Goal: Understand process/instructions: Learn how to perform a task or action

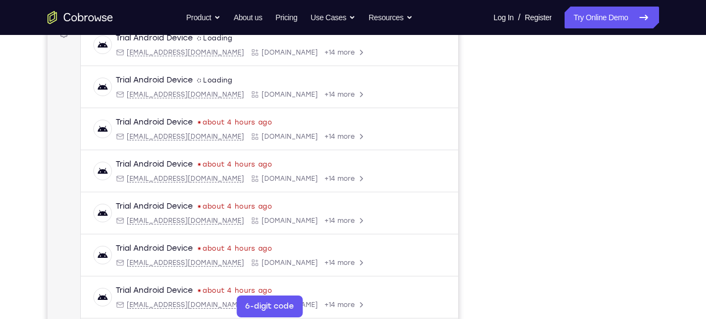
scroll to position [175, 0]
click at [471, 87] on div "Your Support Agent Your Customer Web iOS Android" at bounding box center [354, 132] width 612 height 404
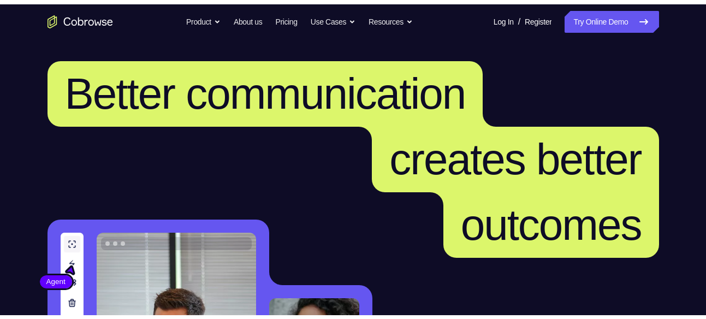
scroll to position [3, 0]
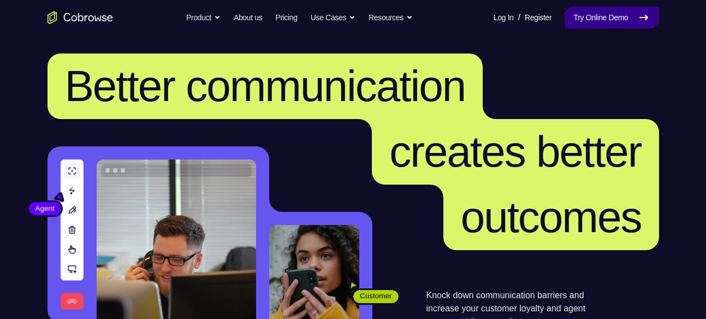
click at [596, 13] on link "Try Online Demo" at bounding box center [612, 18] width 94 height 22
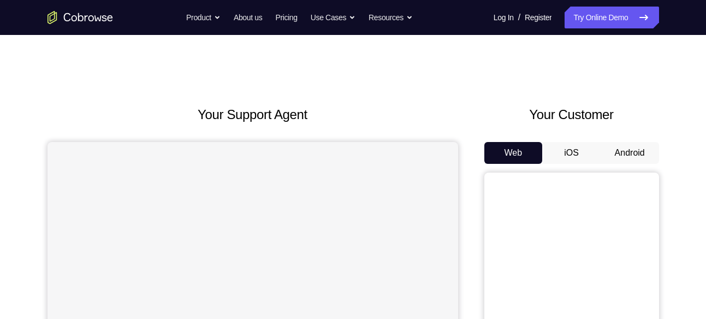
click at [638, 152] on button "Android" at bounding box center [630, 153] width 58 height 22
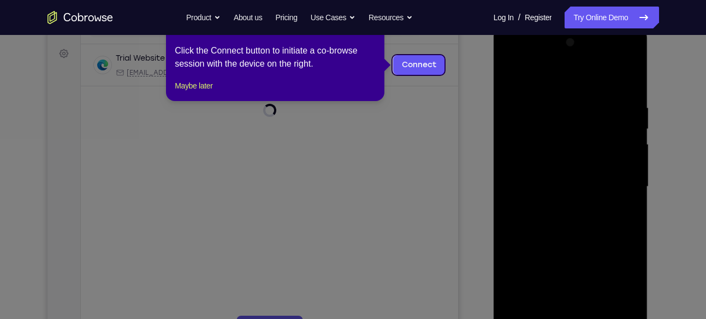
click at [618, 282] on div at bounding box center [571, 187] width 138 height 306
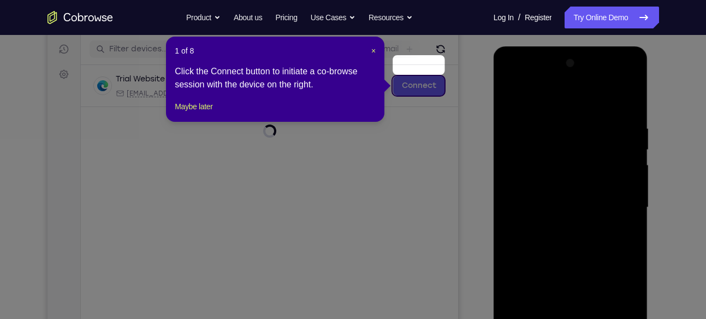
scroll to position [132, 0]
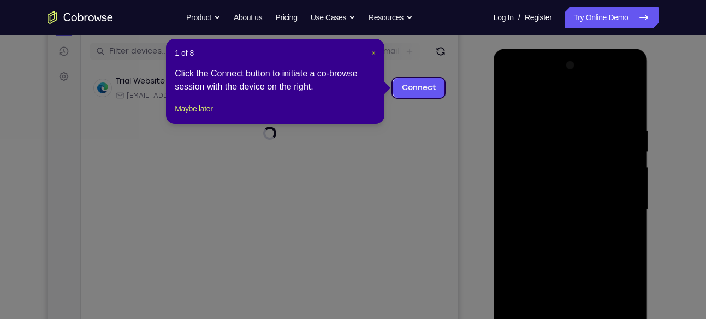
click at [373, 49] on span "×" at bounding box center [373, 53] width 4 height 9
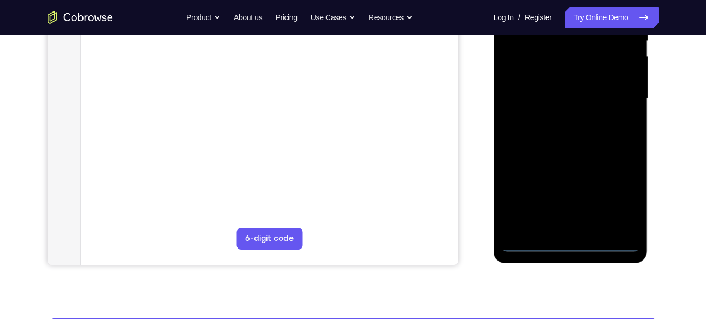
scroll to position [249, 0]
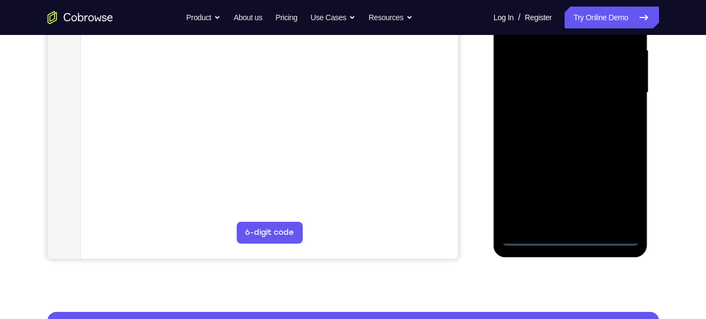
click at [570, 235] on div at bounding box center [571, 93] width 138 height 306
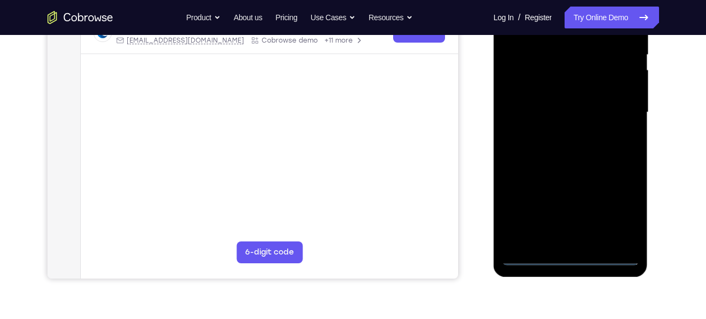
scroll to position [229, 0]
click at [615, 208] on div at bounding box center [571, 113] width 138 height 306
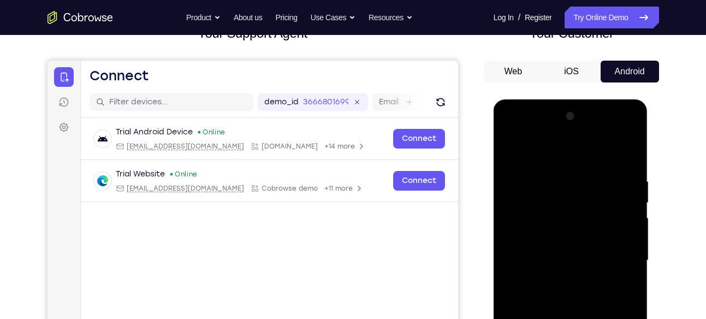
scroll to position [80, 0]
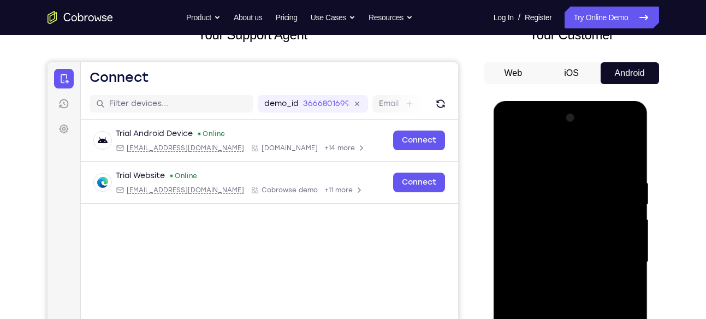
click at [511, 135] on div at bounding box center [571, 262] width 138 height 306
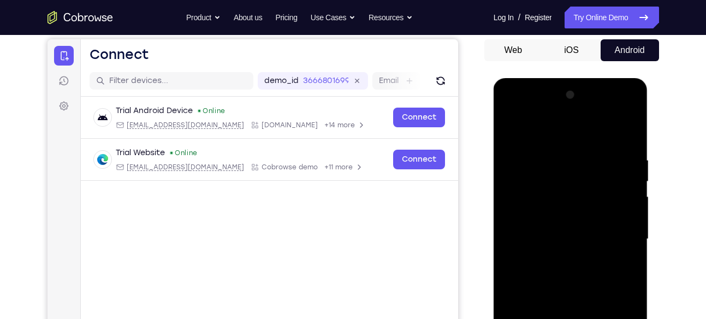
scroll to position [107, 0]
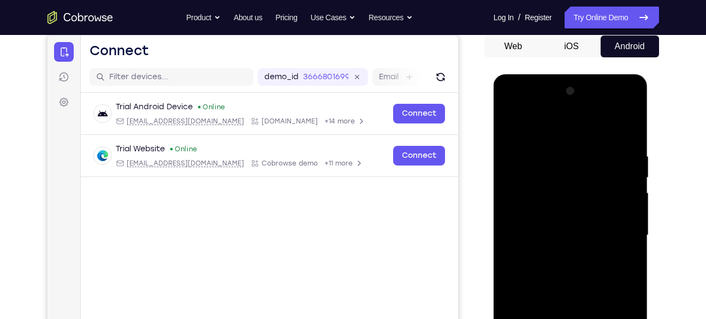
click at [616, 229] on div at bounding box center [571, 235] width 138 height 306
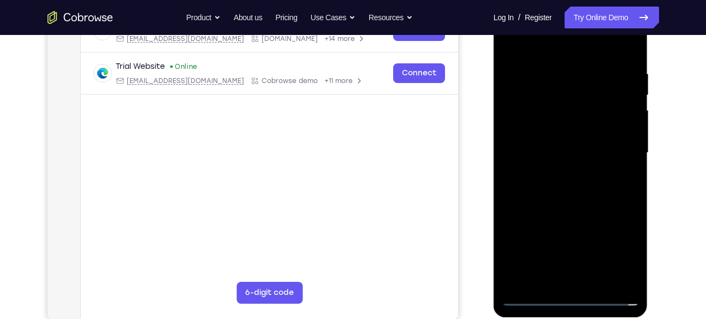
scroll to position [190, 0]
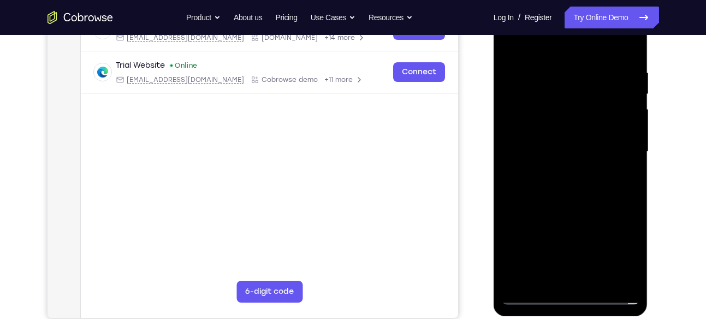
click at [559, 169] on div at bounding box center [571, 152] width 138 height 306
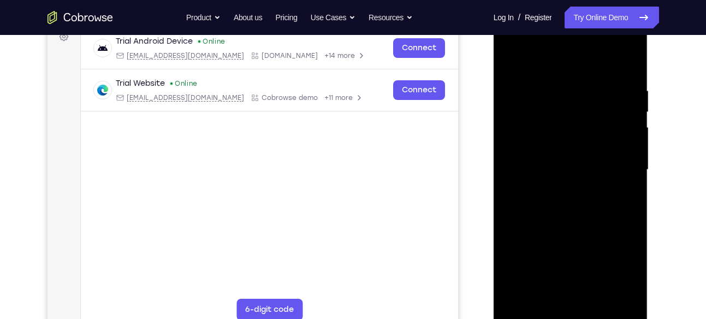
click at [569, 158] on div at bounding box center [571, 170] width 138 height 306
click at [548, 146] on div at bounding box center [571, 170] width 138 height 306
click at [530, 170] on div at bounding box center [571, 170] width 138 height 306
click at [536, 204] on div at bounding box center [571, 170] width 138 height 306
drag, startPoint x: 534, startPoint y: 216, endPoint x: 533, endPoint y: 185, distance: 30.6
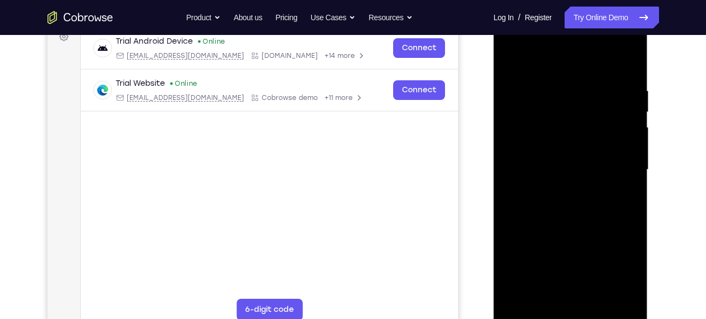
click at [533, 185] on div at bounding box center [571, 170] width 138 height 306
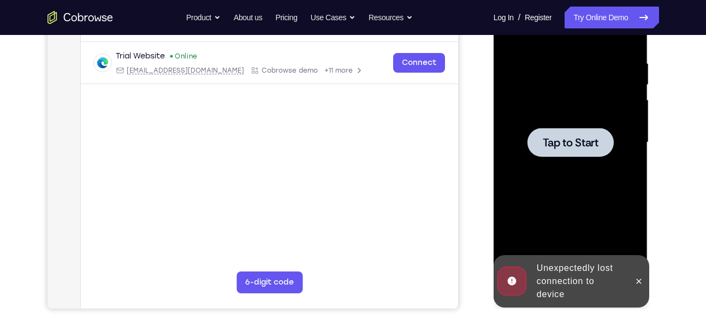
scroll to position [201, 0]
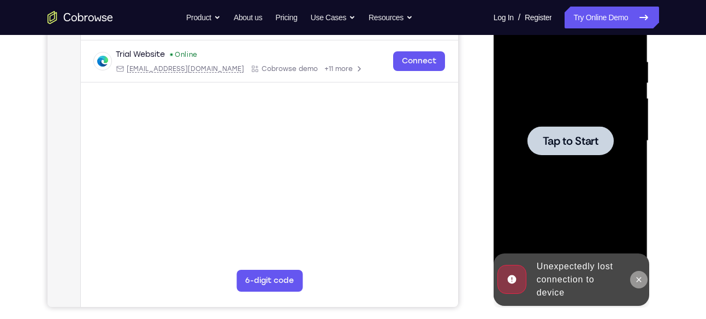
click at [637, 277] on icon at bounding box center [639, 279] width 5 height 5
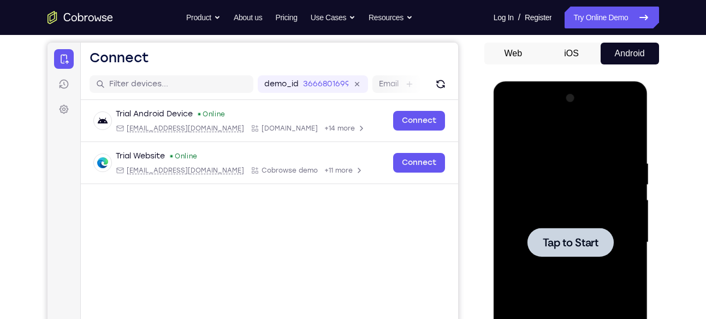
scroll to position [68, 0]
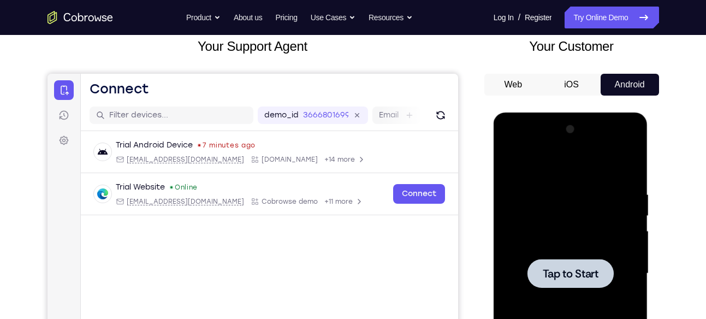
click at [594, 234] on div at bounding box center [571, 274] width 138 height 306
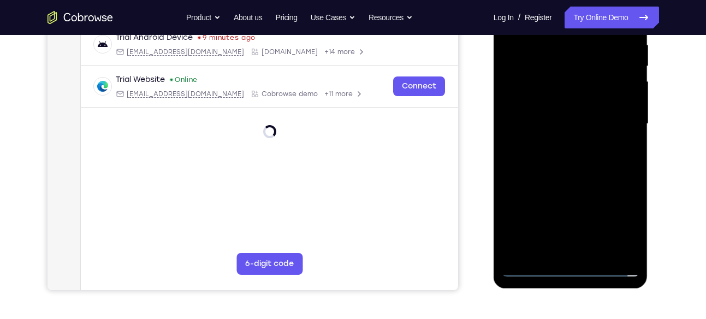
scroll to position [218, 0]
click at [573, 269] on div at bounding box center [571, 124] width 138 height 306
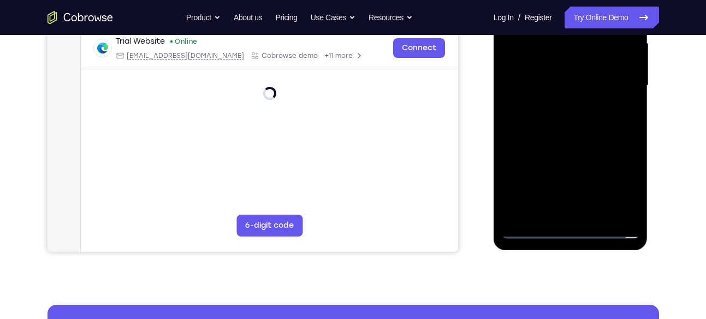
scroll to position [258, 0]
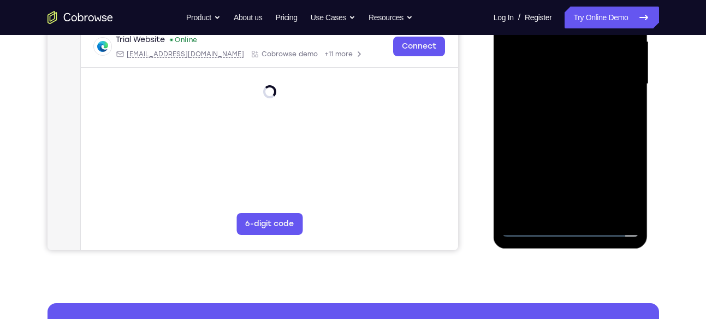
click at [568, 223] on div at bounding box center [571, 84] width 138 height 306
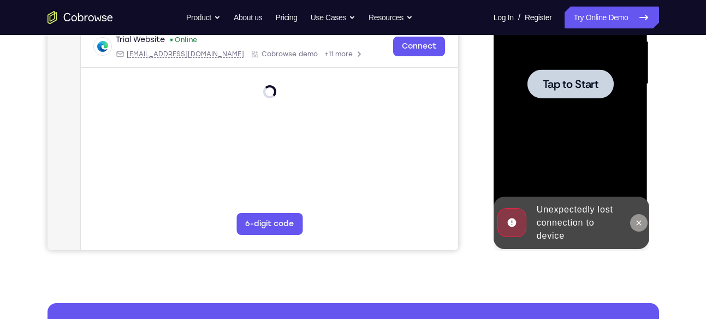
click at [642, 220] on icon at bounding box center [639, 222] width 9 height 9
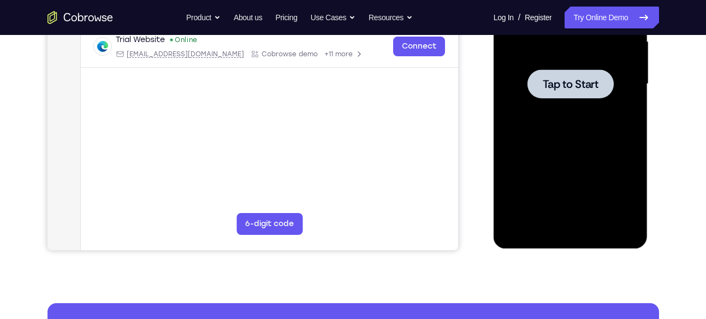
click at [541, 142] on div at bounding box center [571, 84] width 138 height 306
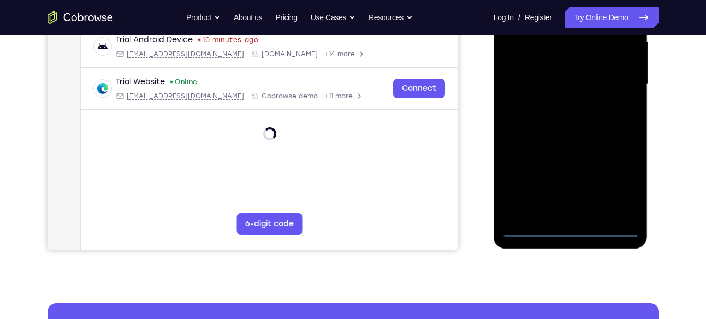
click at [571, 232] on div at bounding box center [571, 84] width 138 height 306
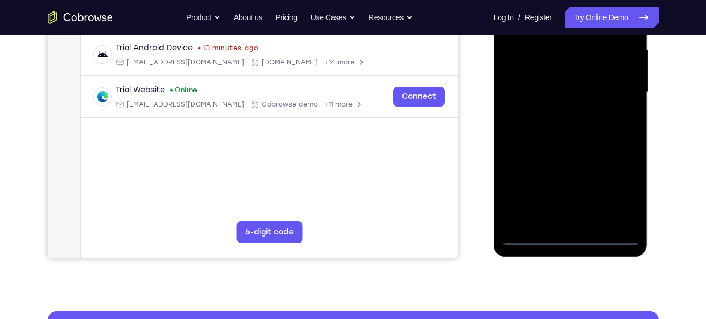
scroll to position [248, 0]
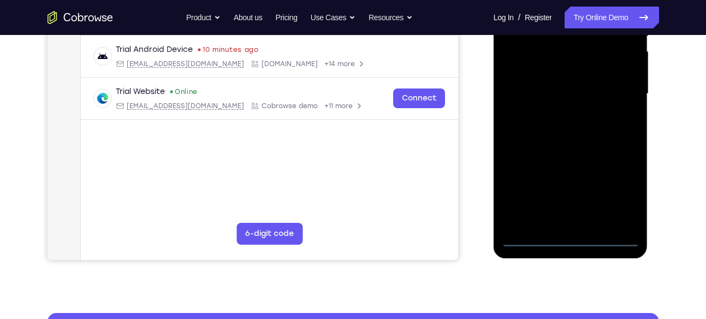
click at [621, 204] on div at bounding box center [571, 94] width 138 height 306
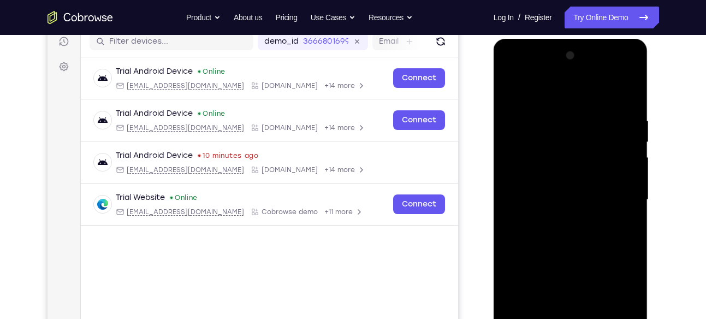
scroll to position [138, 0]
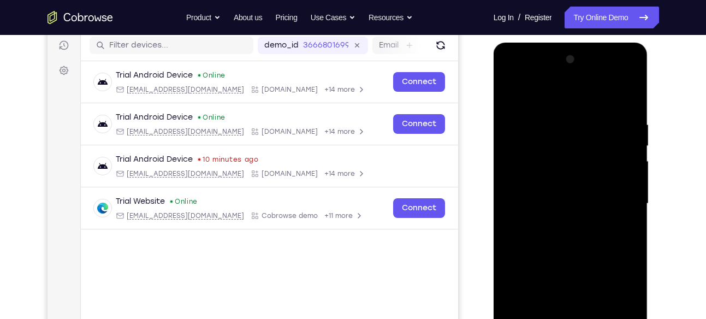
click at [511, 70] on div at bounding box center [571, 204] width 138 height 306
click at [621, 197] on div at bounding box center [571, 204] width 138 height 306
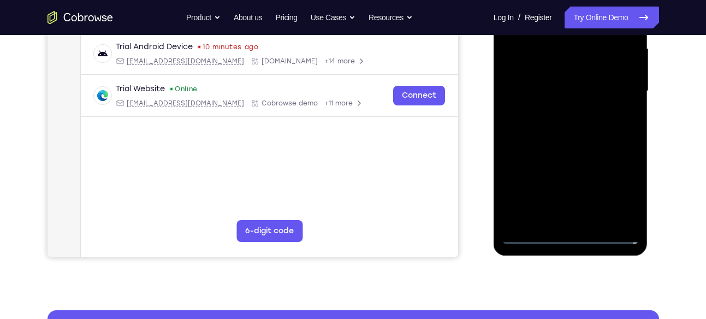
scroll to position [251, 0]
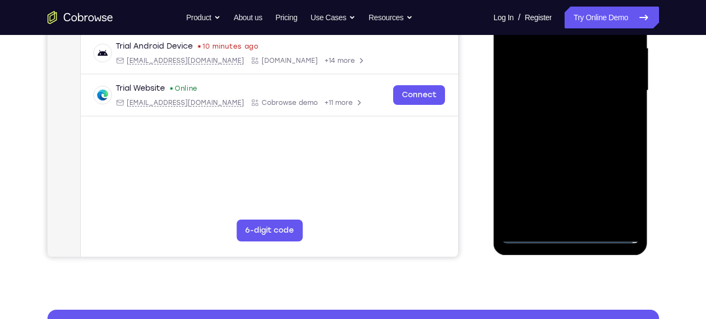
click at [557, 220] on div at bounding box center [571, 91] width 138 height 306
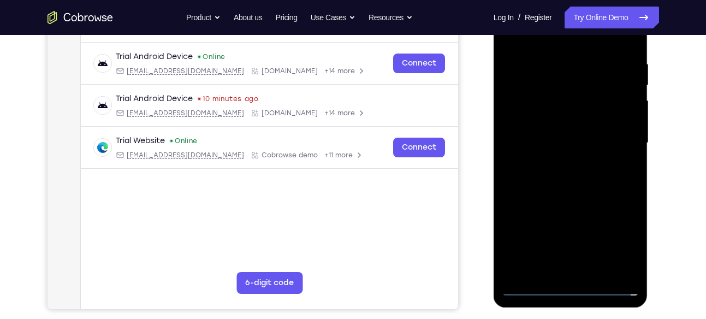
scroll to position [198, 0]
click at [537, 131] on div at bounding box center [571, 144] width 138 height 306
click at [524, 121] on div at bounding box center [571, 144] width 138 height 306
click at [525, 143] on div at bounding box center [571, 144] width 138 height 306
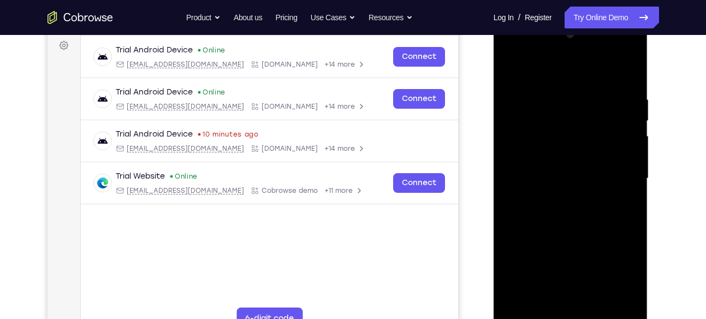
scroll to position [157, 0]
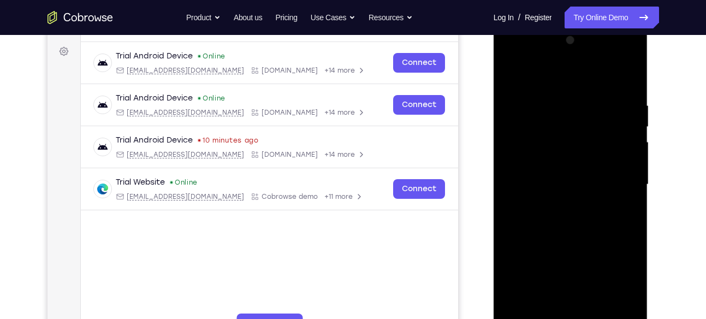
click at [535, 181] on div at bounding box center [571, 185] width 138 height 306
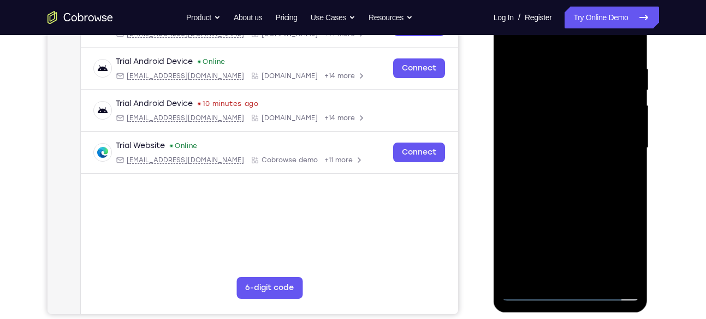
scroll to position [208, 0]
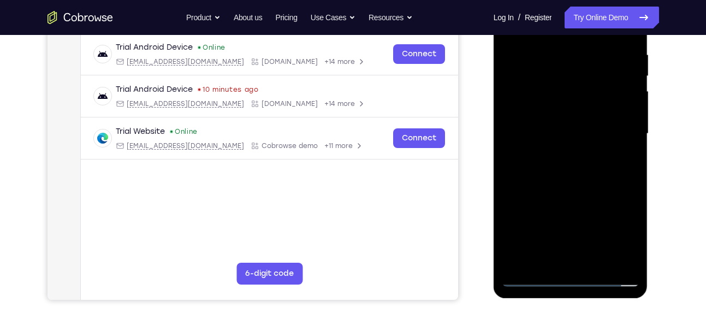
click at [529, 138] on div at bounding box center [571, 134] width 138 height 306
click at [543, 165] on div at bounding box center [571, 134] width 138 height 306
click at [535, 156] on div at bounding box center [571, 134] width 138 height 306
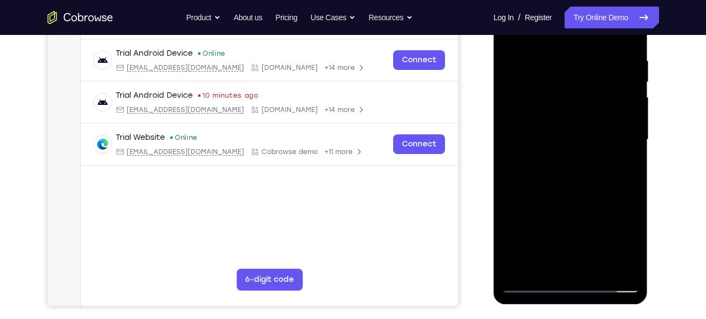
scroll to position [201, 0]
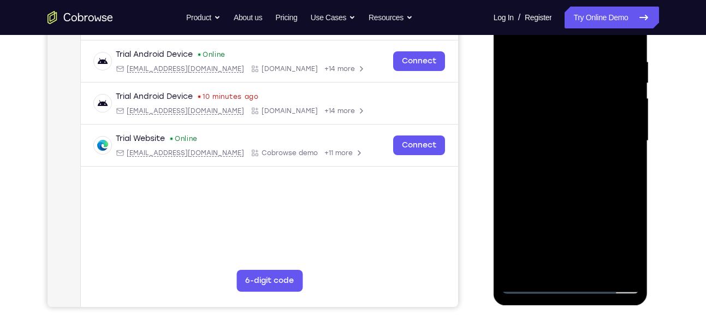
click at [623, 154] on div at bounding box center [571, 141] width 138 height 306
click at [537, 135] on div at bounding box center [571, 141] width 138 height 306
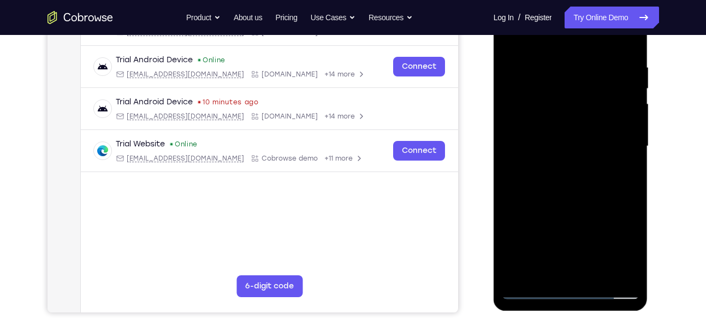
scroll to position [213, 0]
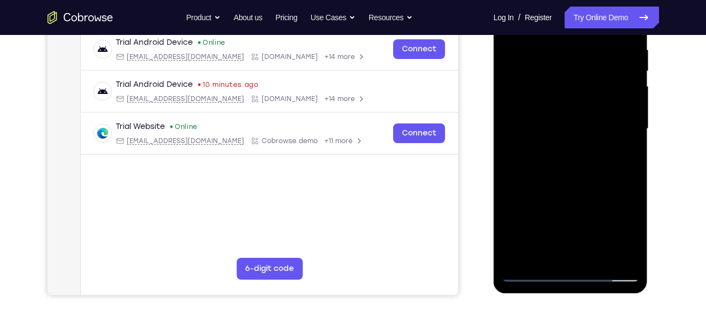
click at [535, 162] on div at bounding box center [571, 129] width 138 height 306
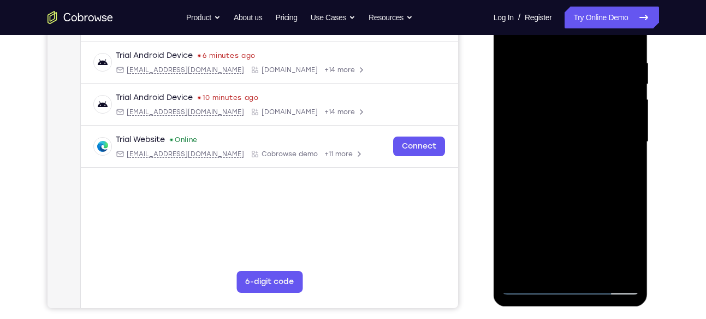
scroll to position [198, 0]
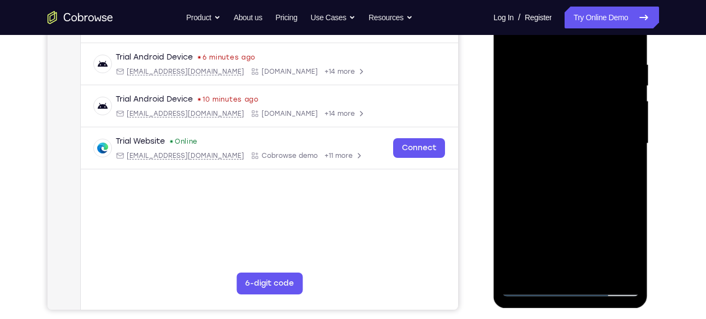
click at [569, 178] on div at bounding box center [571, 144] width 138 height 306
click at [566, 174] on div at bounding box center [571, 144] width 138 height 306
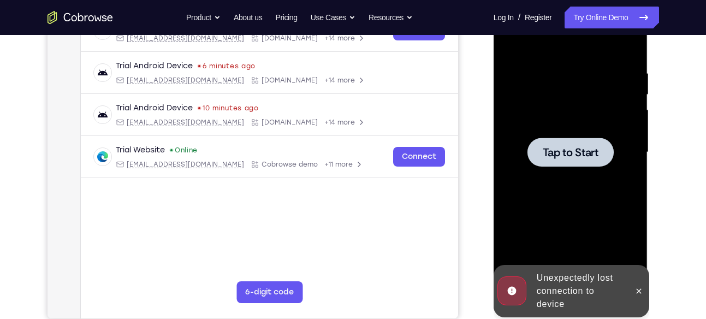
scroll to position [167, 0]
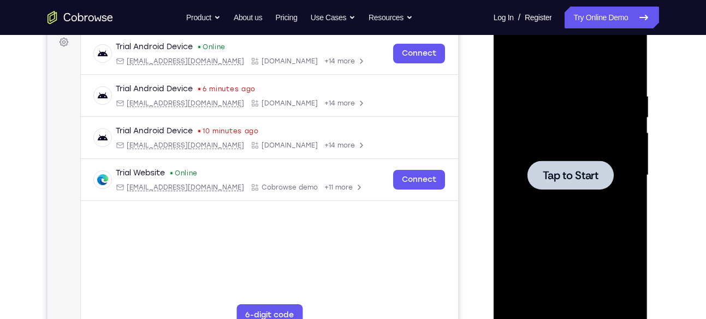
click at [528, 125] on div at bounding box center [571, 175] width 138 height 306
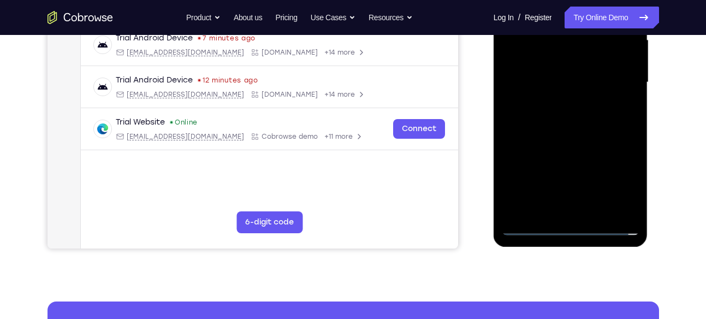
scroll to position [262, 0]
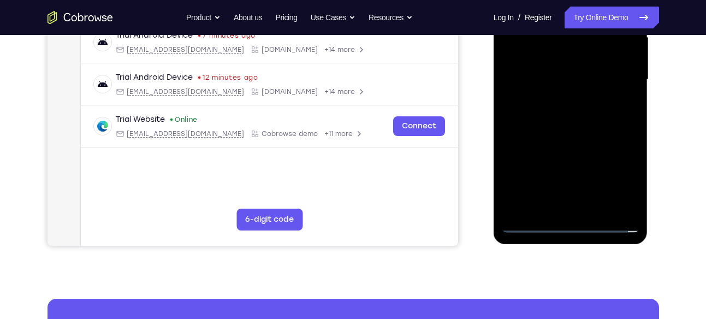
click at [569, 220] on div at bounding box center [571, 80] width 138 height 306
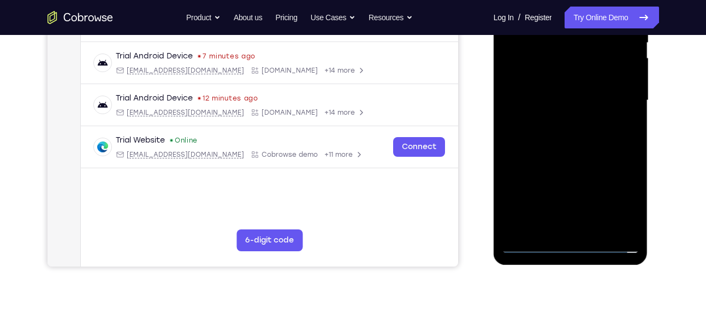
scroll to position [239, 0]
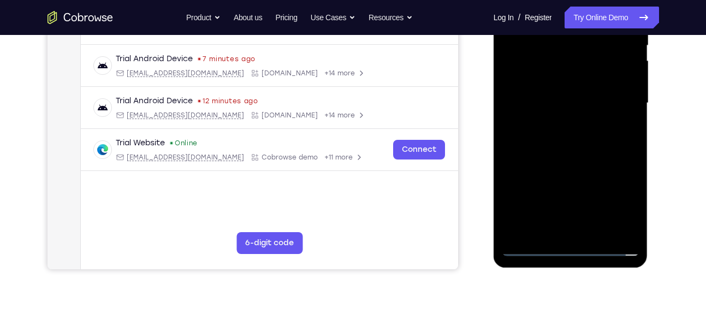
click at [569, 247] on div at bounding box center [571, 103] width 138 height 306
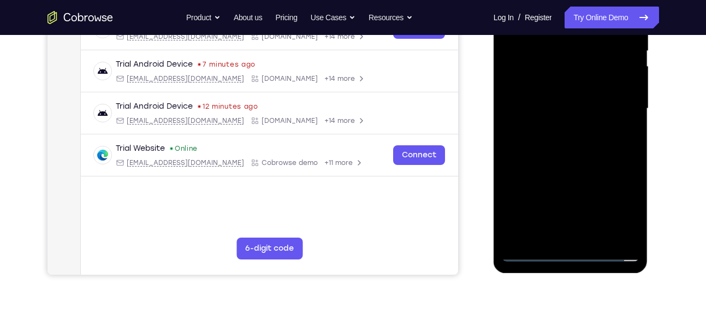
click at [610, 196] on div at bounding box center [571, 109] width 138 height 306
click at [613, 198] on div at bounding box center [571, 109] width 138 height 306
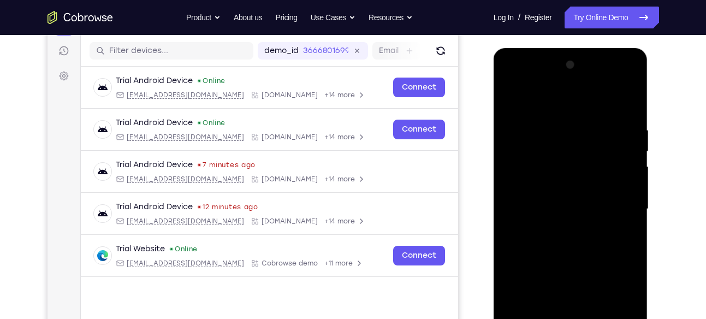
scroll to position [132, 0]
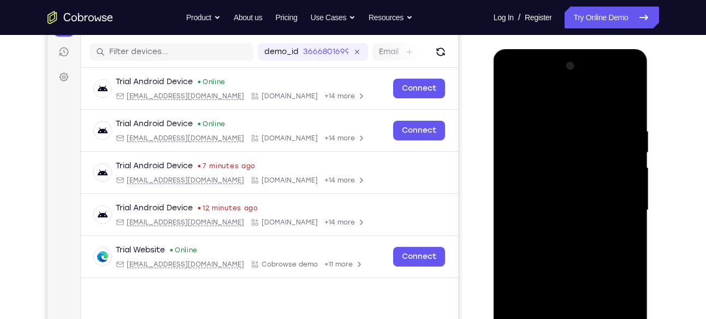
click at [511, 82] on div at bounding box center [571, 210] width 138 height 306
click at [613, 209] on div at bounding box center [571, 210] width 138 height 306
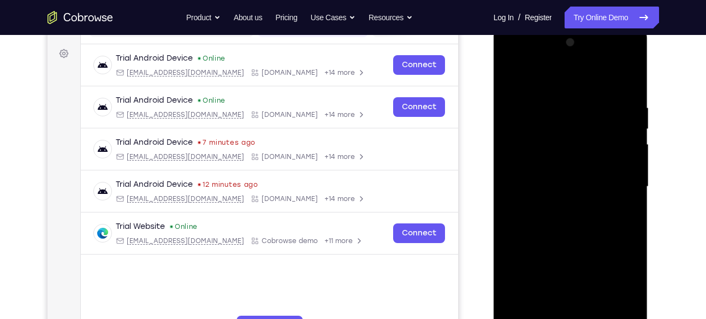
scroll to position [156, 0]
click at [562, 204] on div at bounding box center [571, 186] width 138 height 306
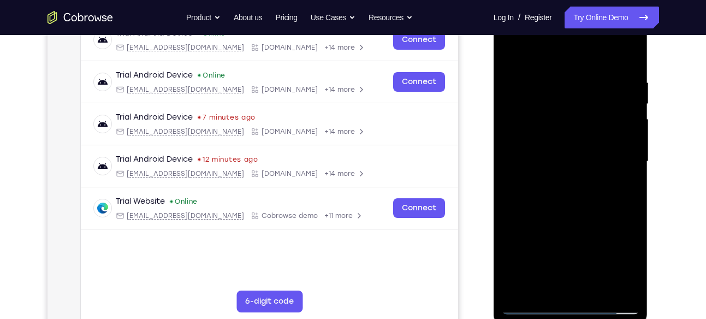
scroll to position [181, 0]
click at [553, 179] on div at bounding box center [571, 161] width 138 height 306
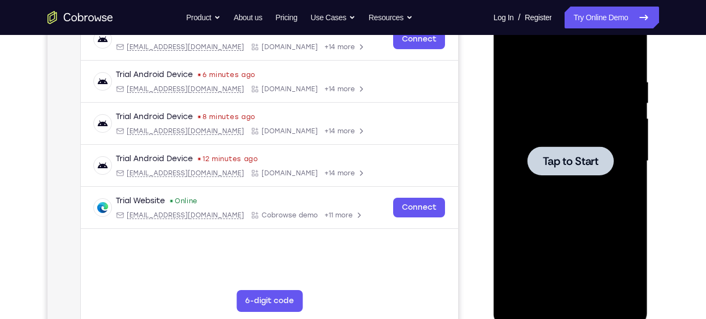
click at [636, 204] on div at bounding box center [571, 161] width 138 height 306
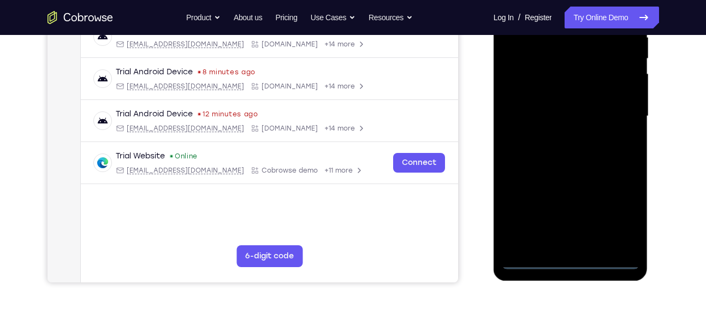
scroll to position [226, 0]
click at [574, 260] on div at bounding box center [571, 116] width 138 height 306
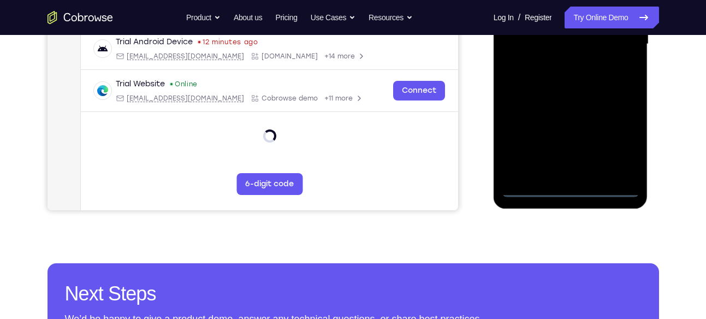
scroll to position [298, 0]
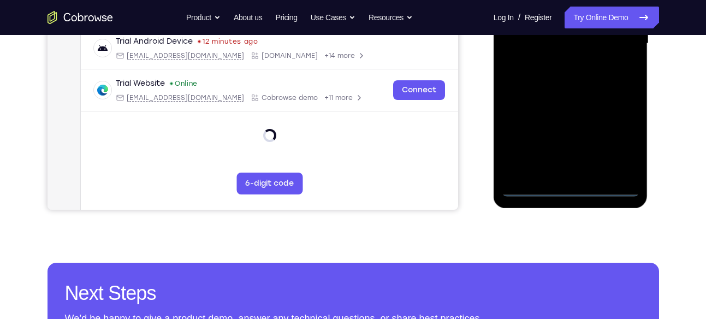
click at [570, 185] on div at bounding box center [571, 44] width 138 height 306
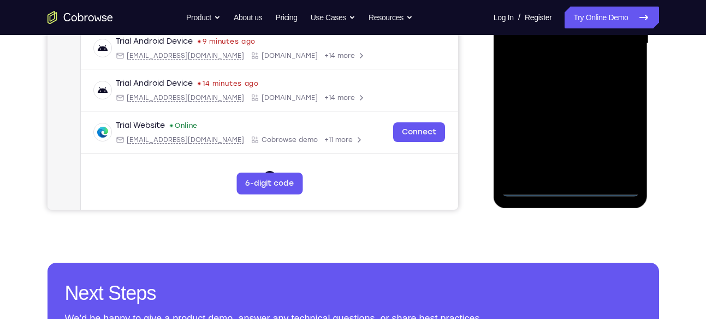
click at [611, 139] on div at bounding box center [571, 44] width 138 height 306
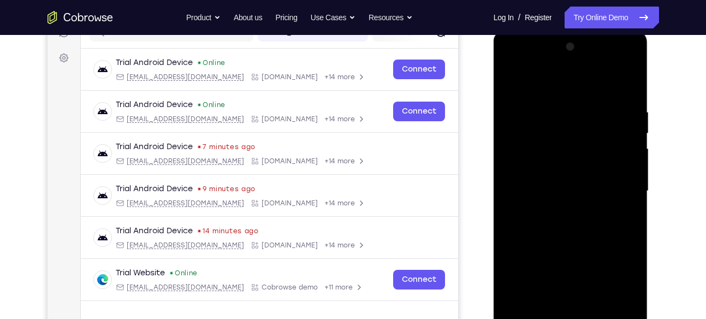
scroll to position [150, 0]
click at [508, 62] on div at bounding box center [571, 192] width 138 height 306
click at [509, 64] on div at bounding box center [571, 192] width 138 height 306
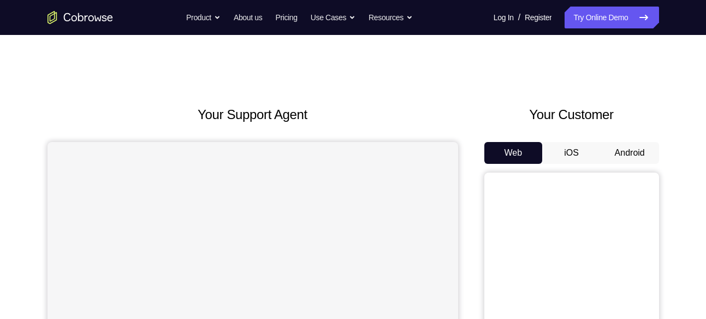
click at [625, 150] on button "Android" at bounding box center [630, 153] width 58 height 22
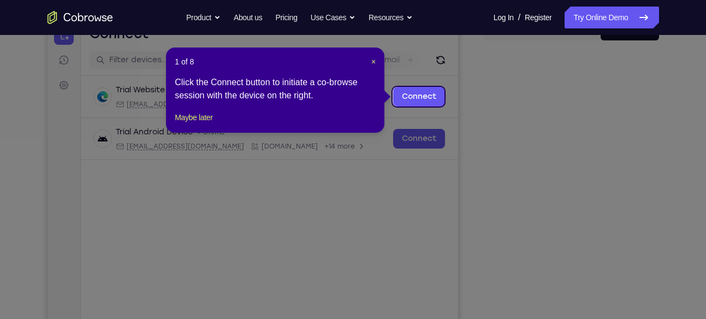
scroll to position [123, 0]
click at [371, 63] on span "×" at bounding box center [373, 62] width 4 height 9
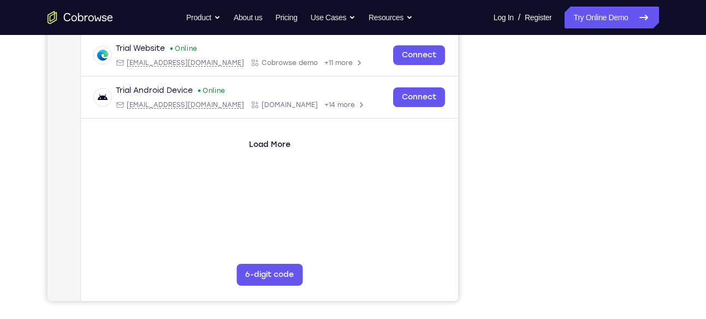
scroll to position [206, 0]
click at [488, 50] on div at bounding box center [572, 134] width 175 height 336
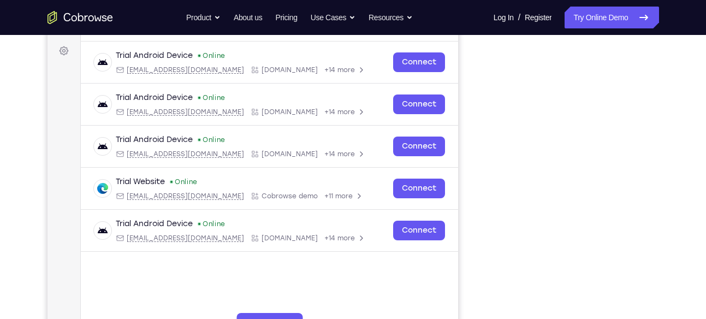
scroll to position [160, 0]
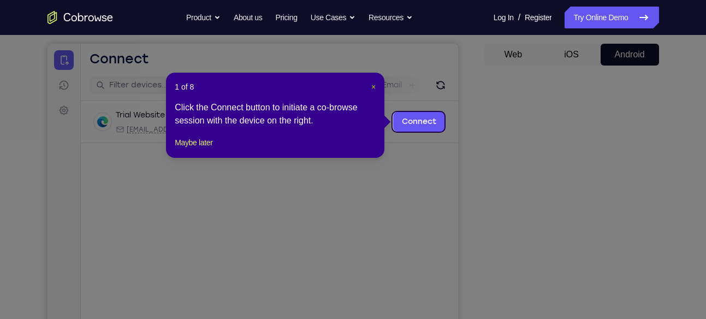
click at [373, 90] on span "×" at bounding box center [373, 86] width 4 height 9
